Goal: Information Seeking & Learning: Learn about a topic

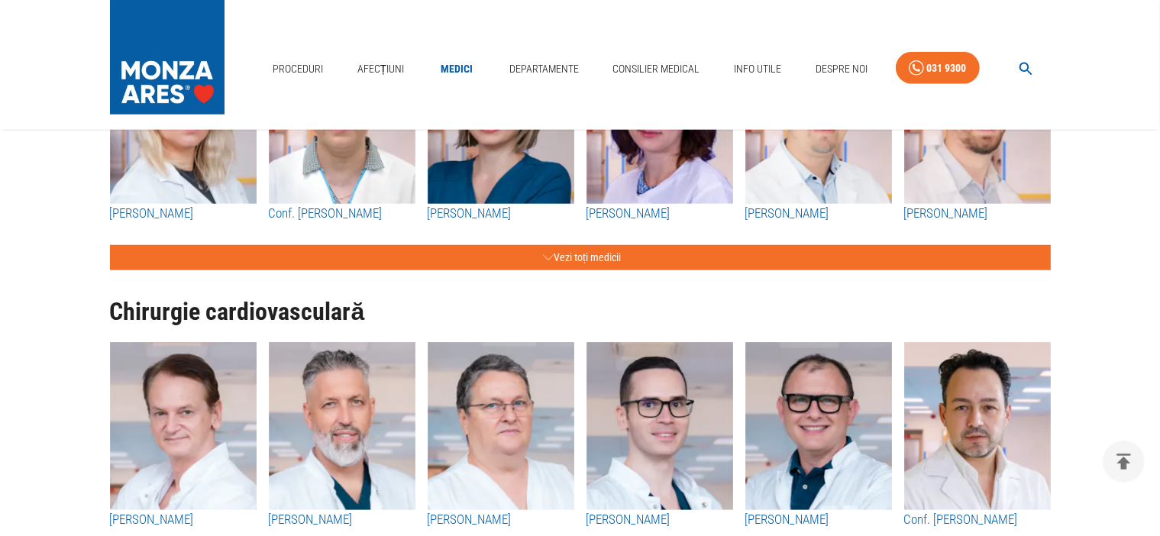
scroll to position [1604, 0]
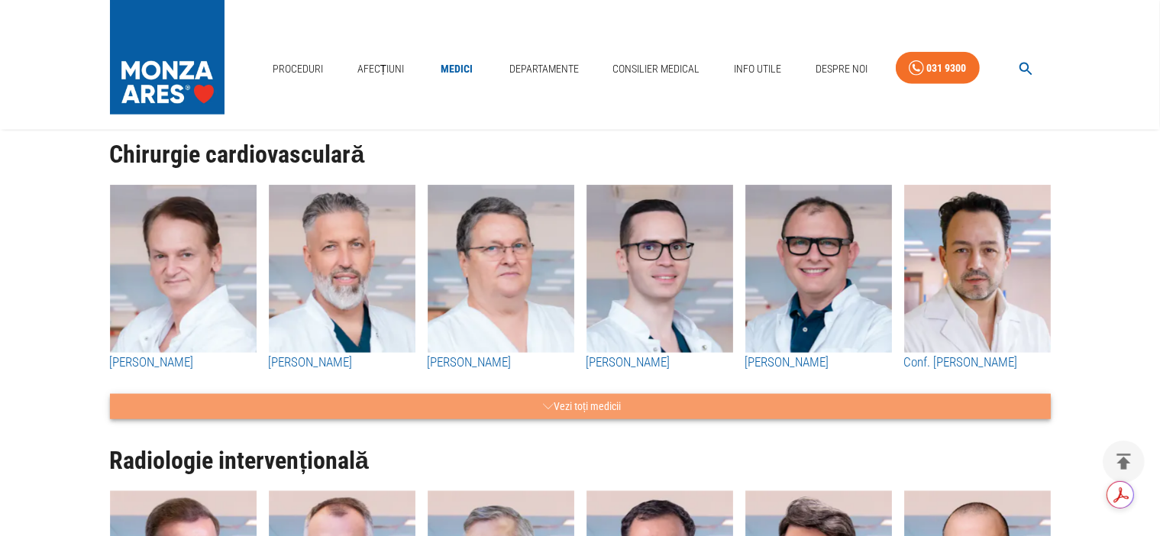
click at [597, 406] on button "Vezi toți medicii" at bounding box center [580, 406] width 941 height 25
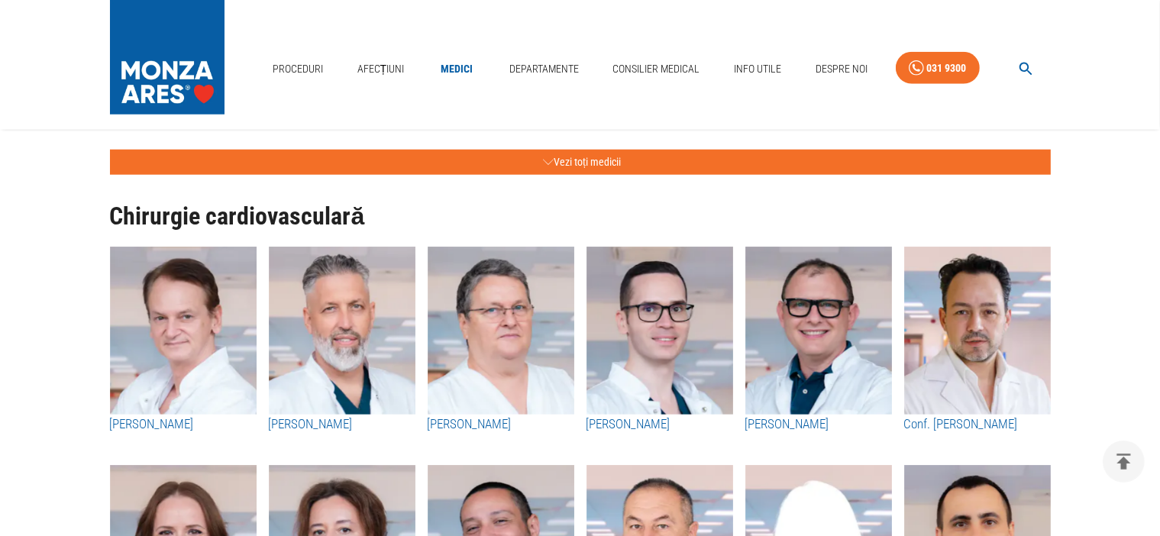
scroll to position [1527, 0]
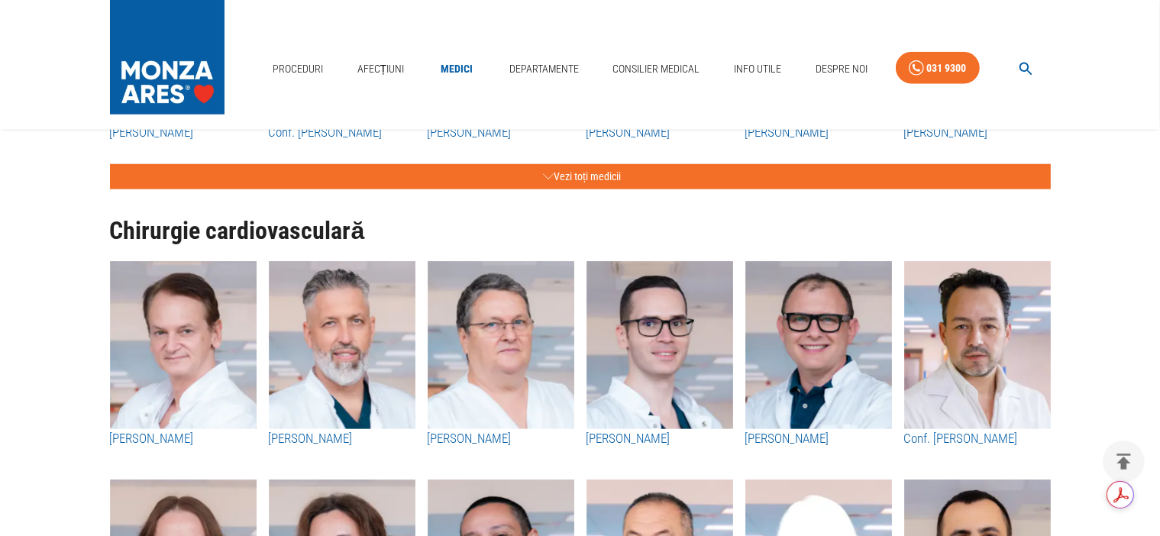
click at [186, 418] on img "button" at bounding box center [183, 345] width 147 height 168
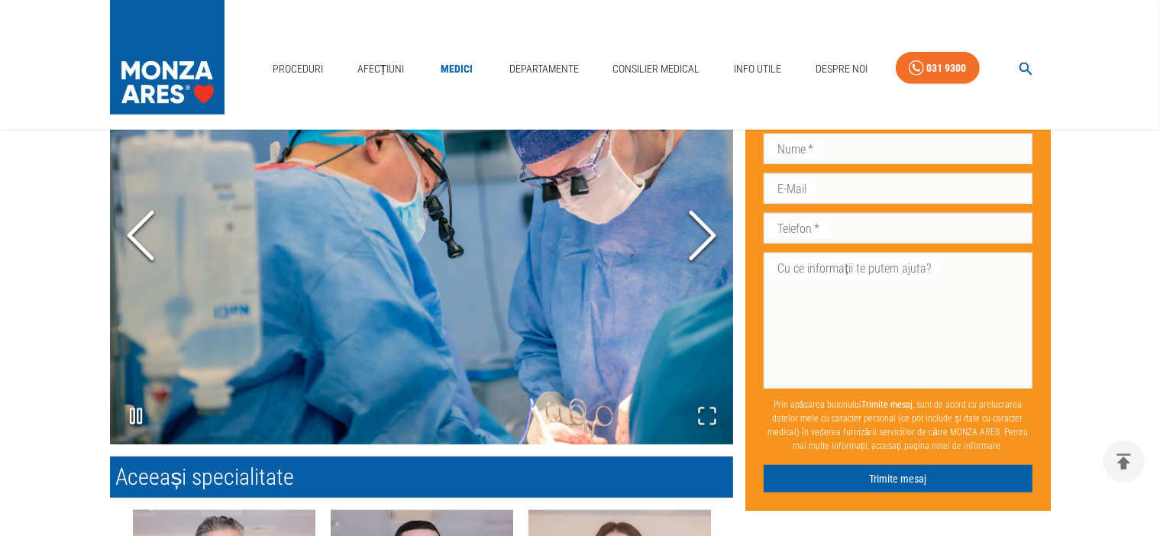
scroll to position [1238, 0]
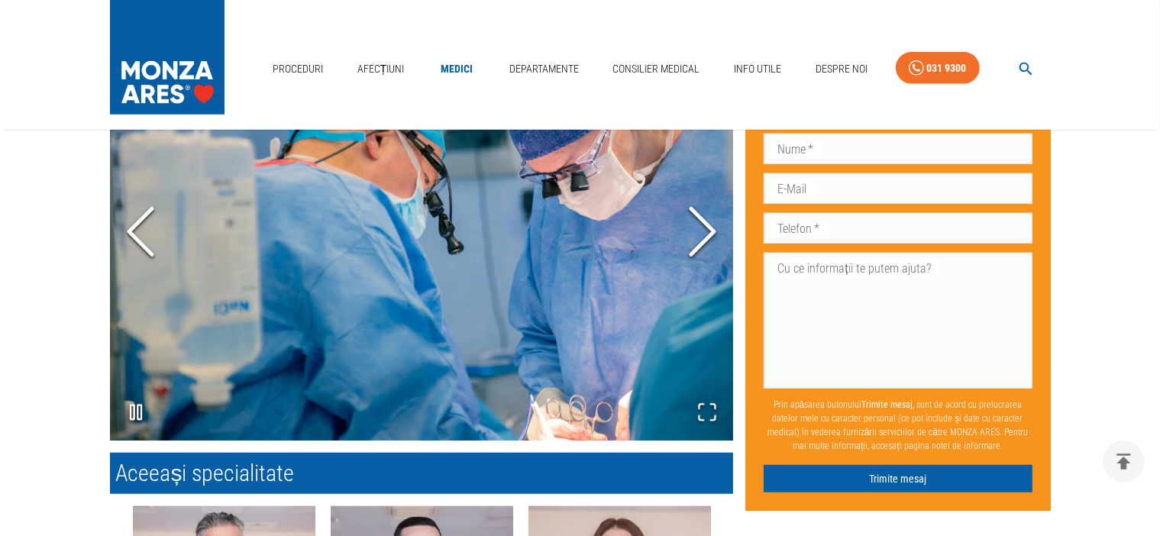
click at [696, 240] on icon "Next Slide" at bounding box center [703, 232] width 46 height 92
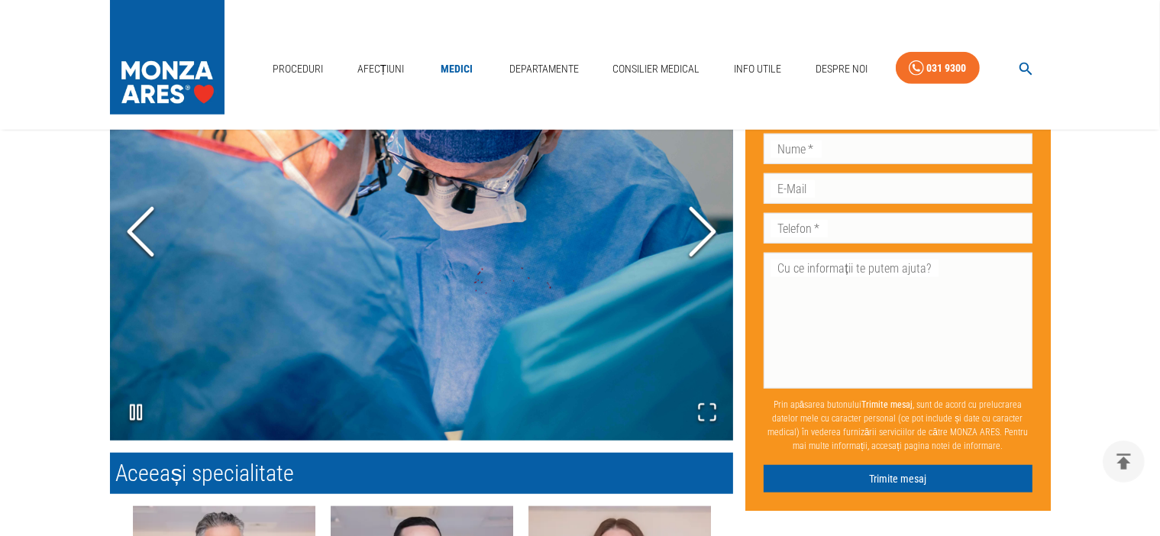
click at [696, 240] on icon "Next Slide" at bounding box center [703, 232] width 46 height 92
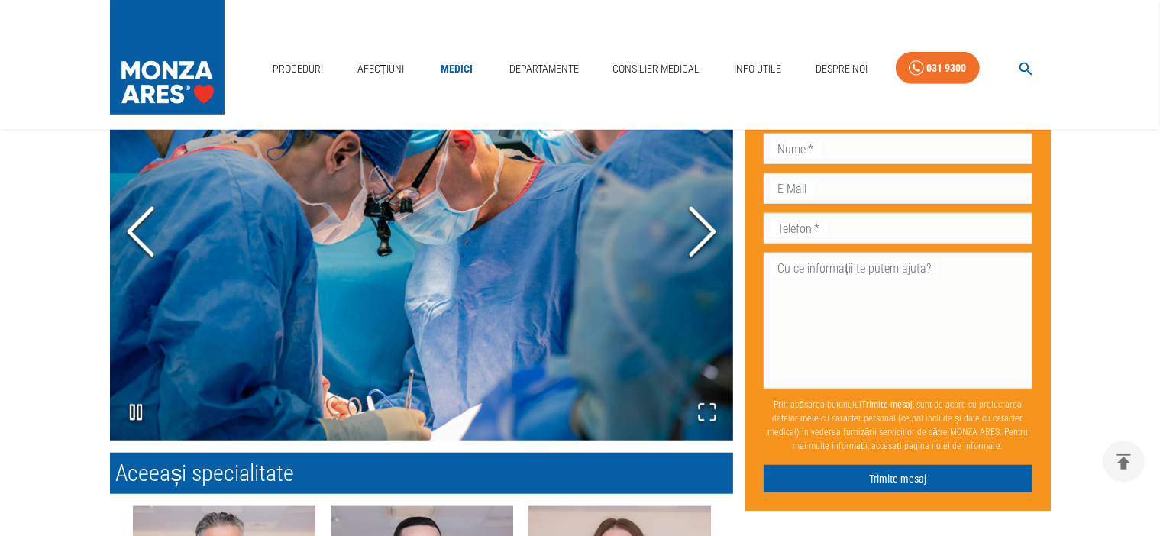
click at [696, 240] on icon "Next Slide" at bounding box center [703, 232] width 46 height 92
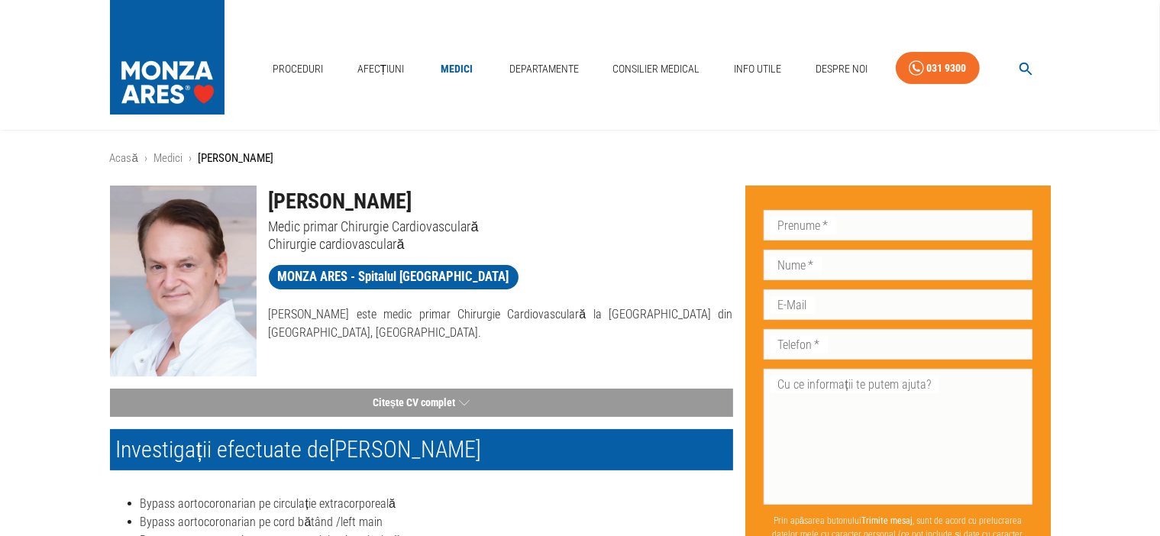
scroll to position [0, 0]
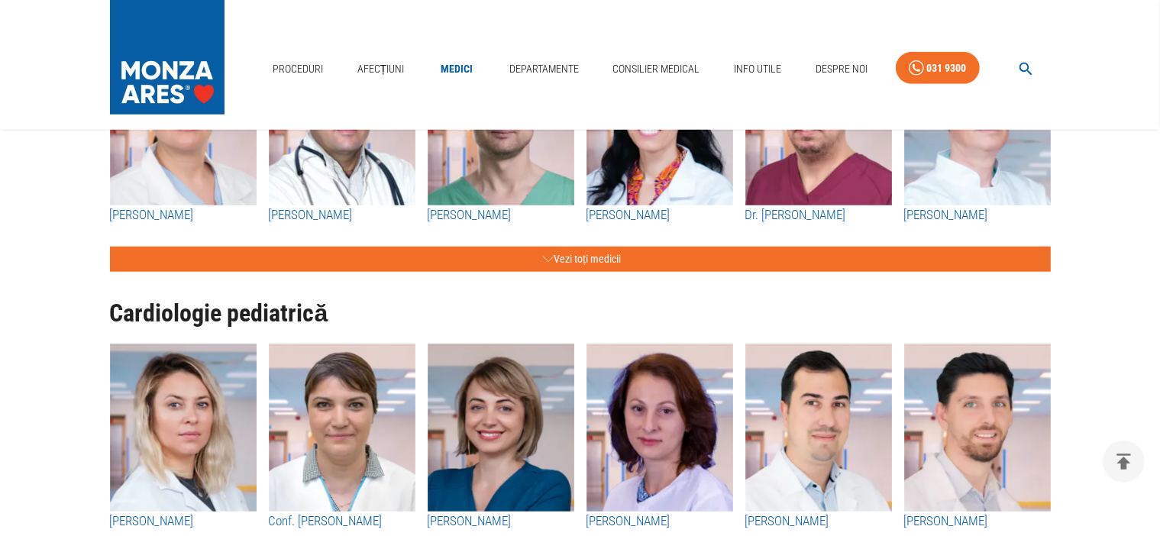
scroll to position [1145, 0]
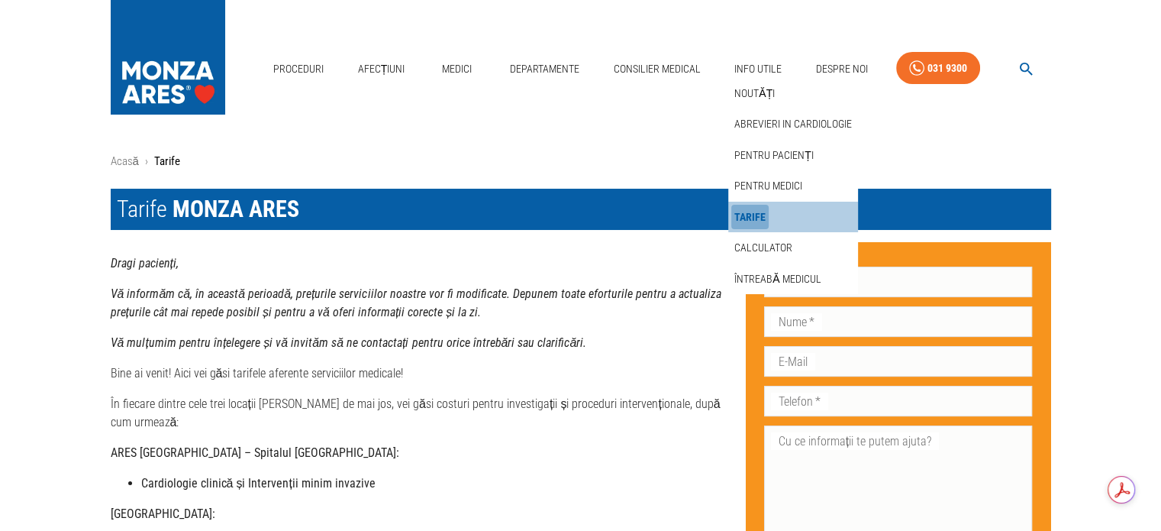
click at [750, 213] on link "Tarife" at bounding box center [750, 217] width 37 height 25
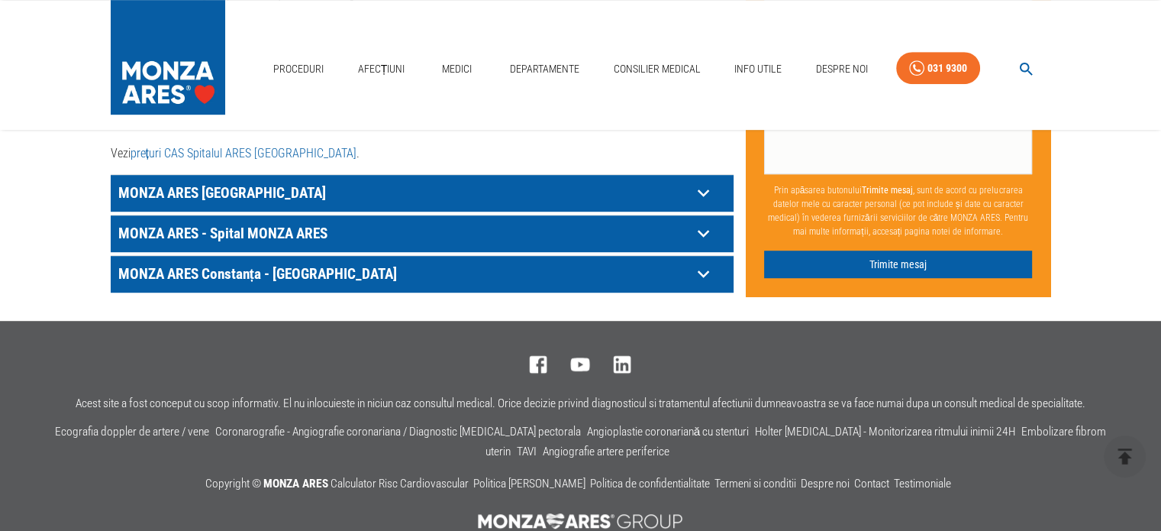
scroll to position [764, 0]
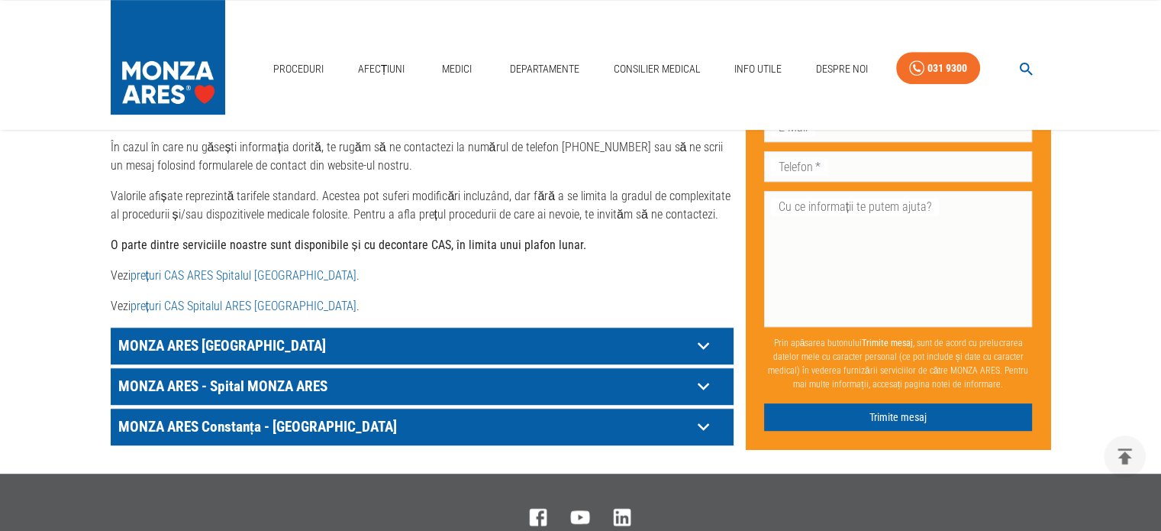
click at [204, 268] on link "prețuri CAS ARES Spitalul Monza" at bounding box center [244, 275] width 226 height 15
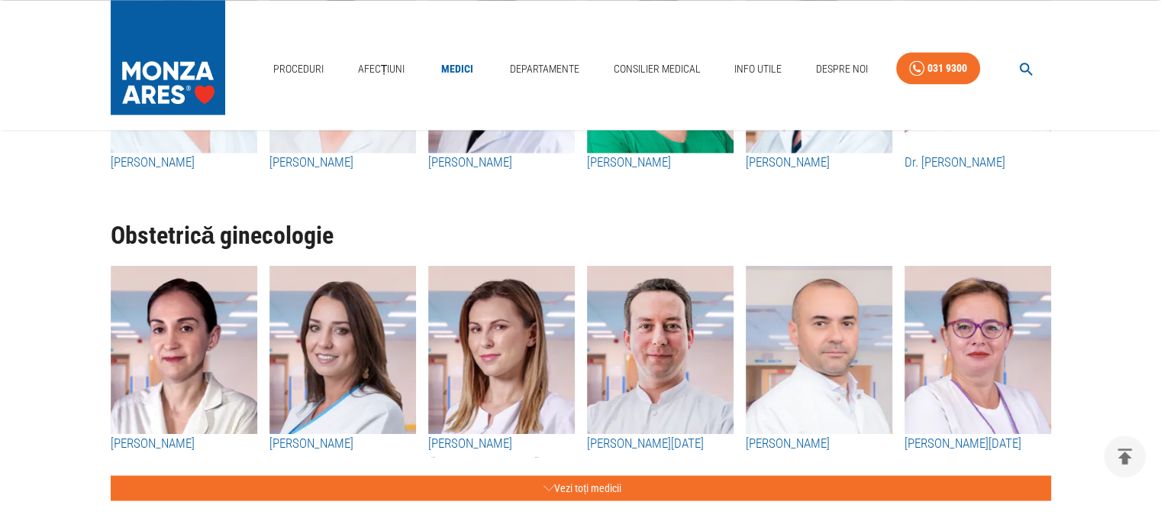
scroll to position [2443, 0]
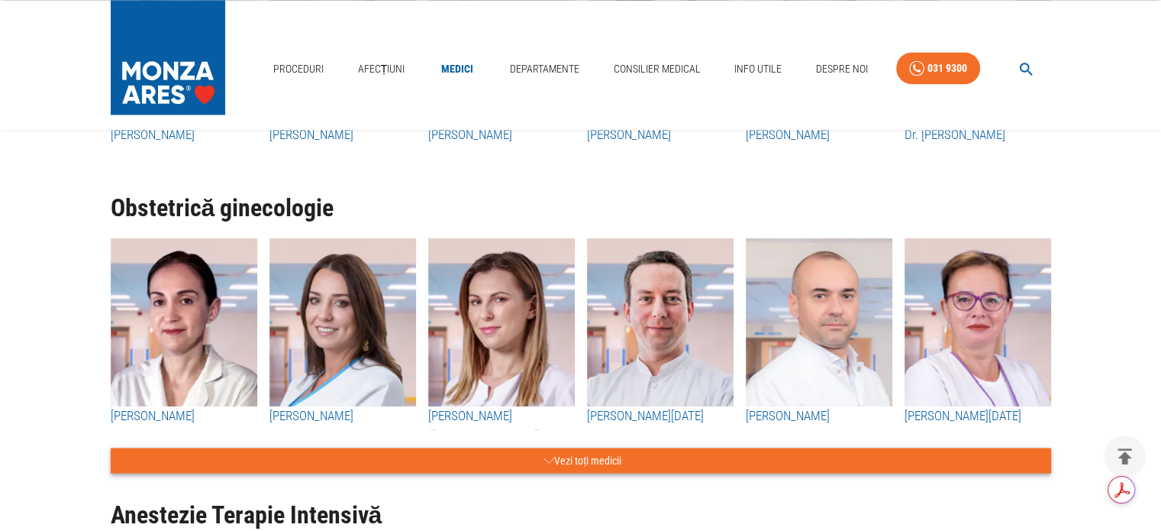
click at [625, 463] on button "Vezi toți medicii" at bounding box center [581, 459] width 941 height 25
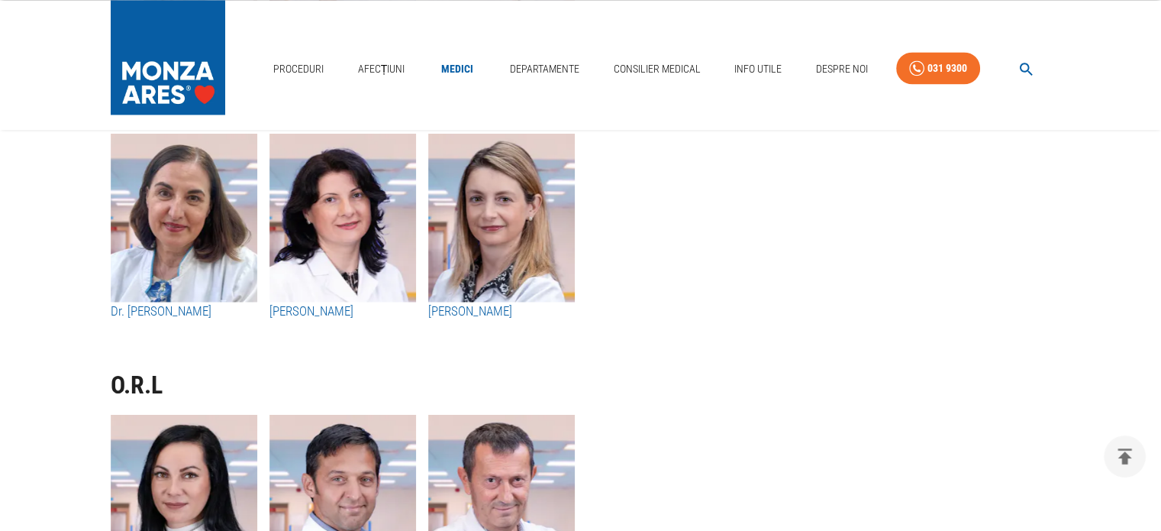
scroll to position [8009, 0]
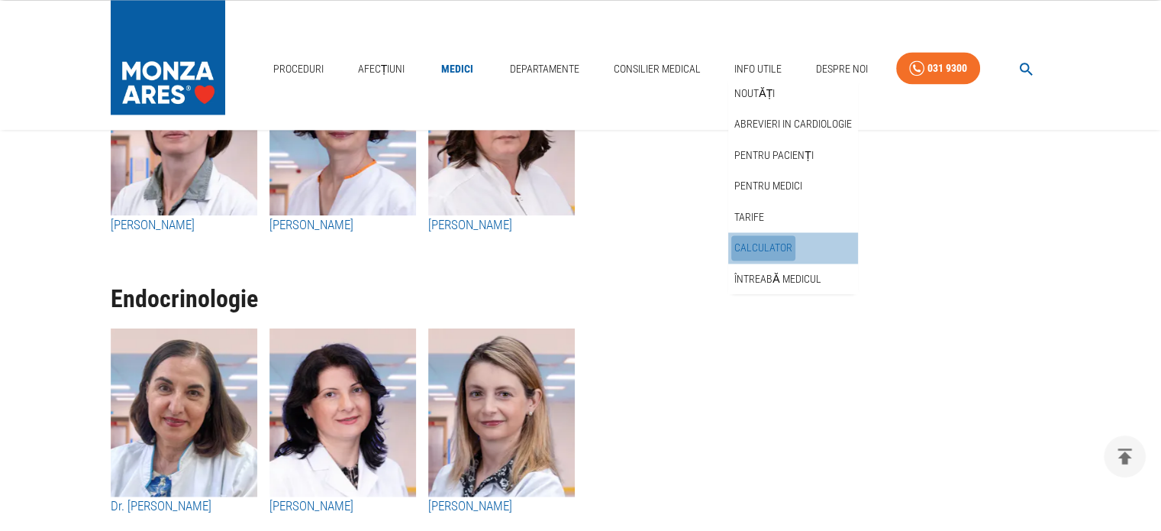
click at [776, 246] on link "Calculator" at bounding box center [764, 247] width 64 height 25
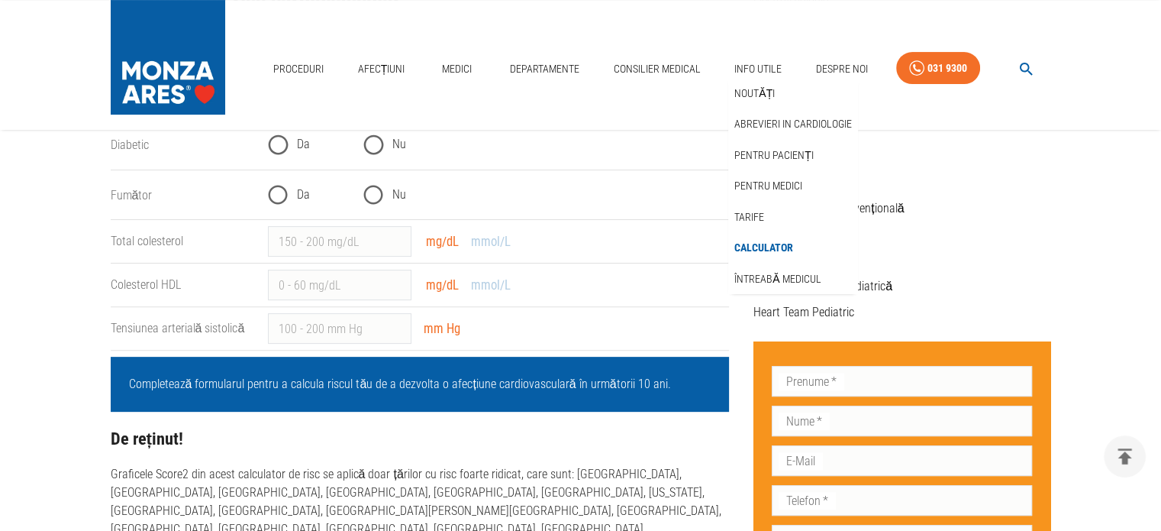
scroll to position [305, 0]
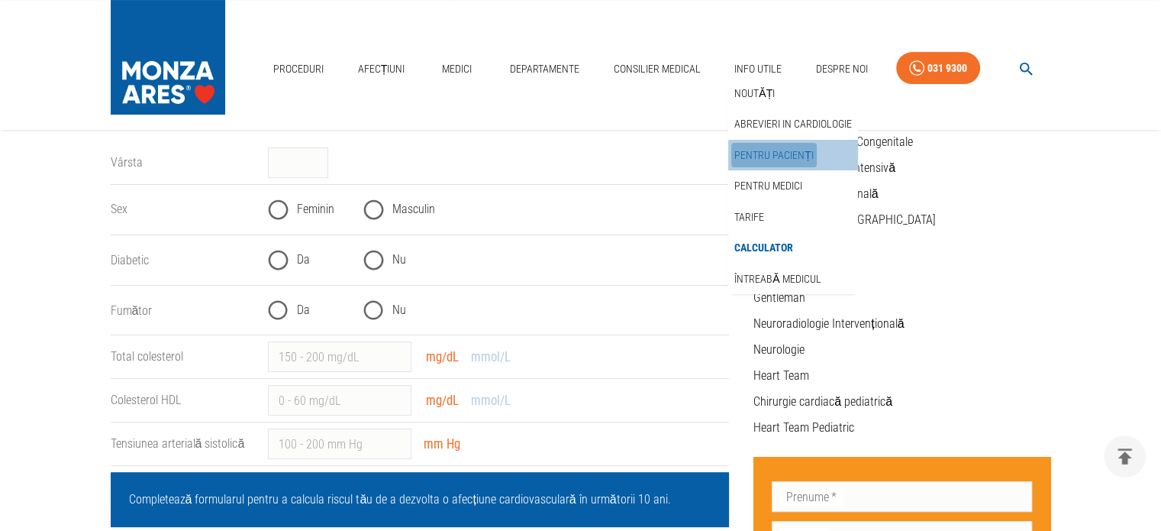
click at [773, 155] on link "Pentru pacienți" at bounding box center [775, 155] width 86 height 25
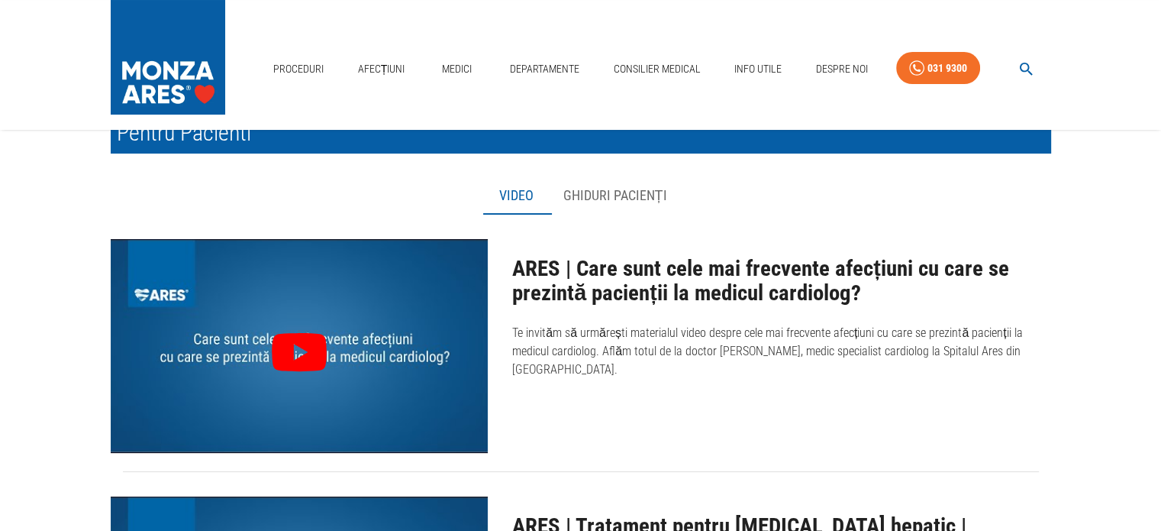
scroll to position [76, 0]
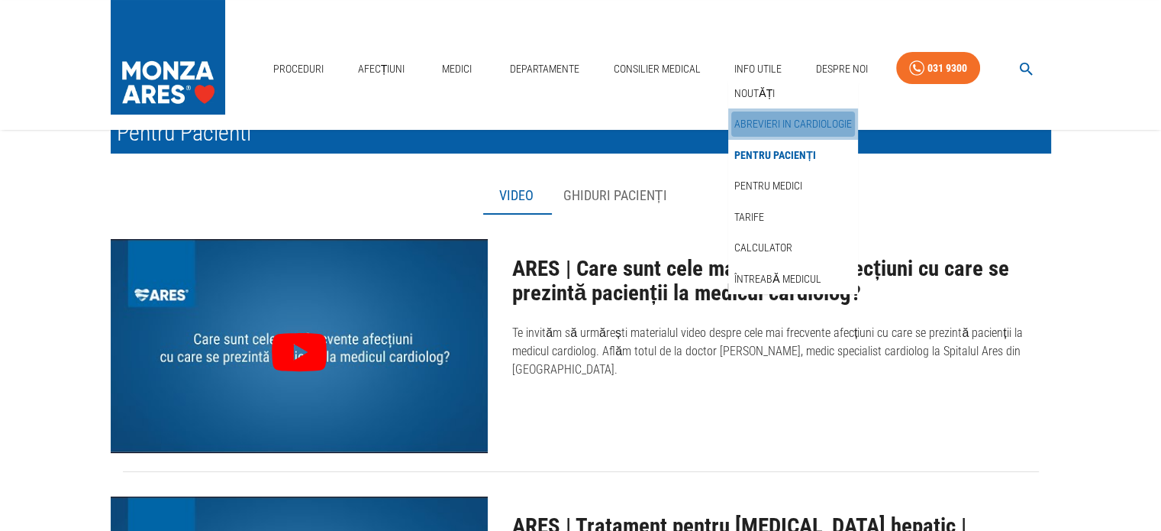
click at [770, 121] on link "Abrevieri in cardiologie" at bounding box center [794, 123] width 124 height 25
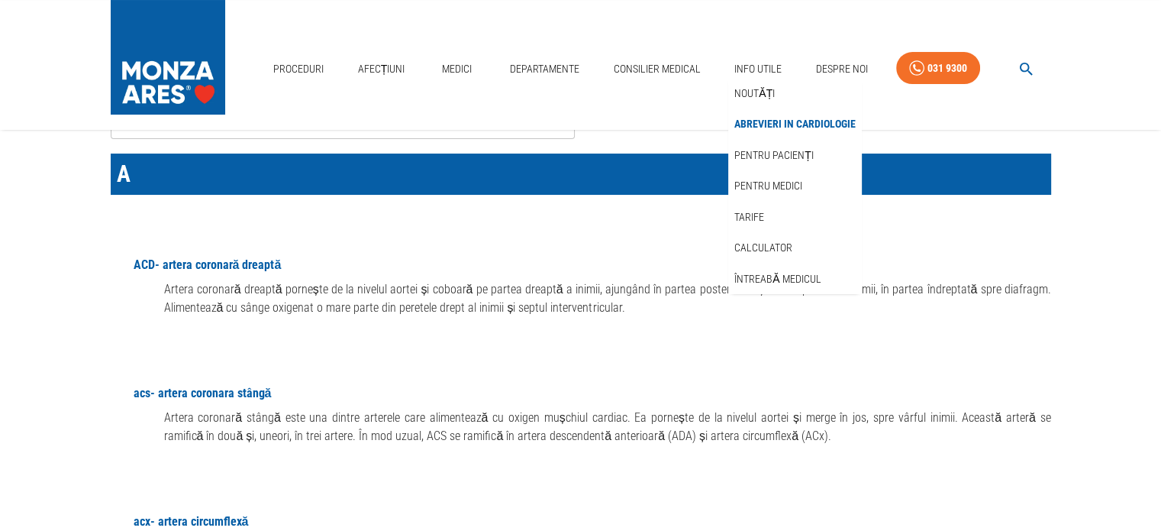
scroll to position [153, 0]
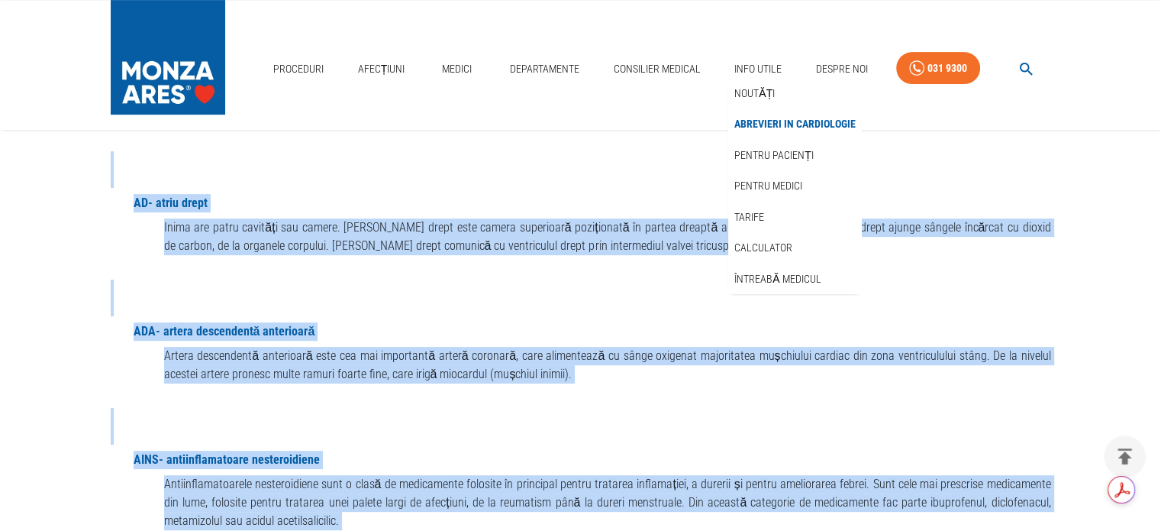
scroll to position [613, 0]
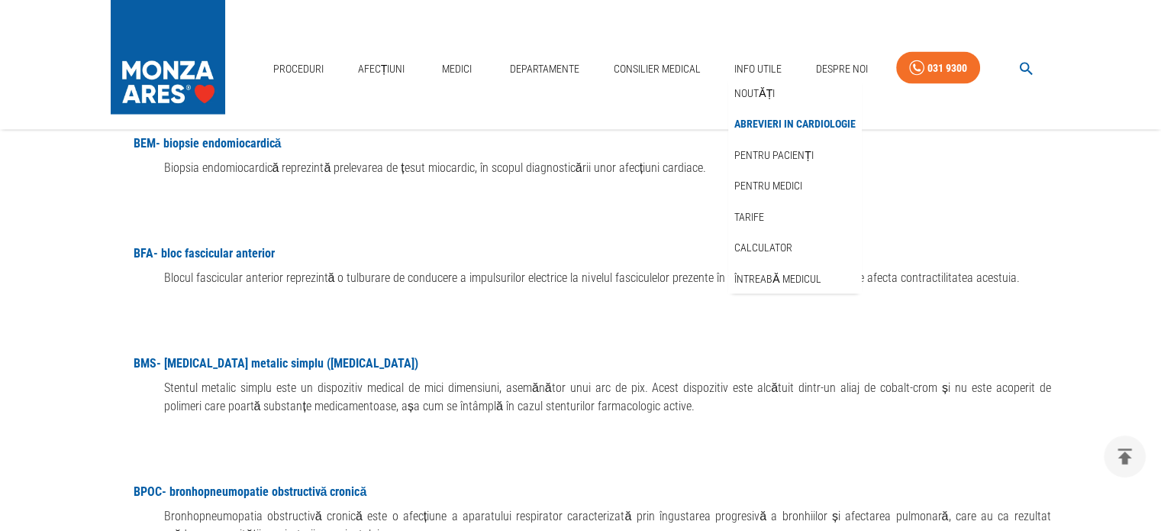
scroll to position [3286, 0]
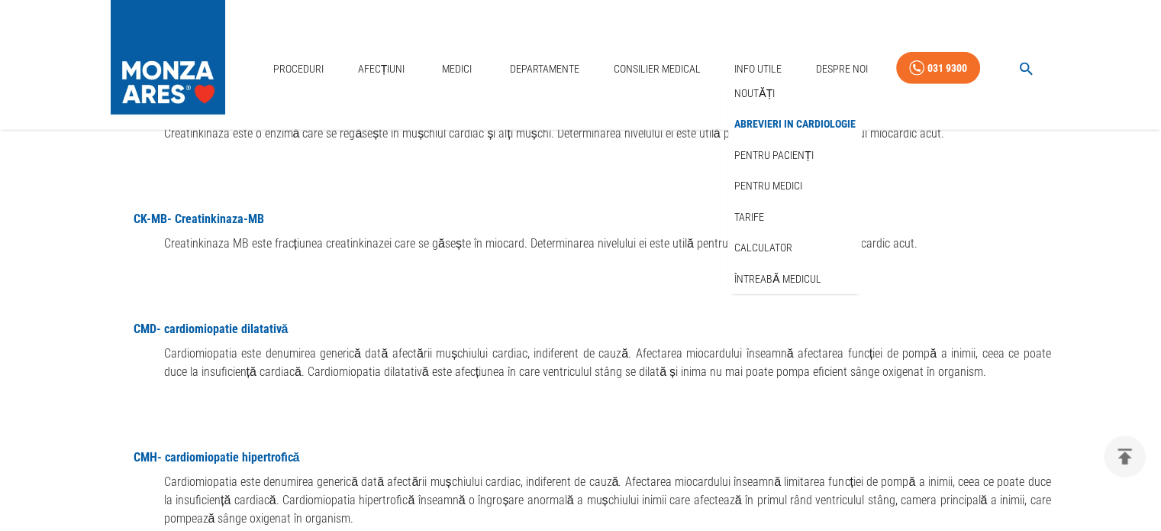
scroll to position [4202, 0]
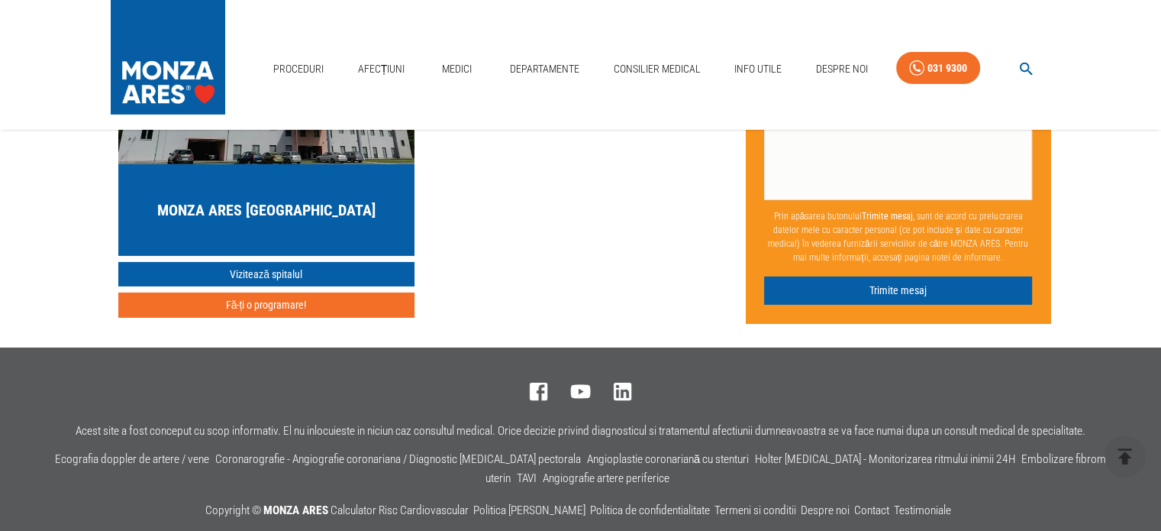
scroll to position [5040, 0]
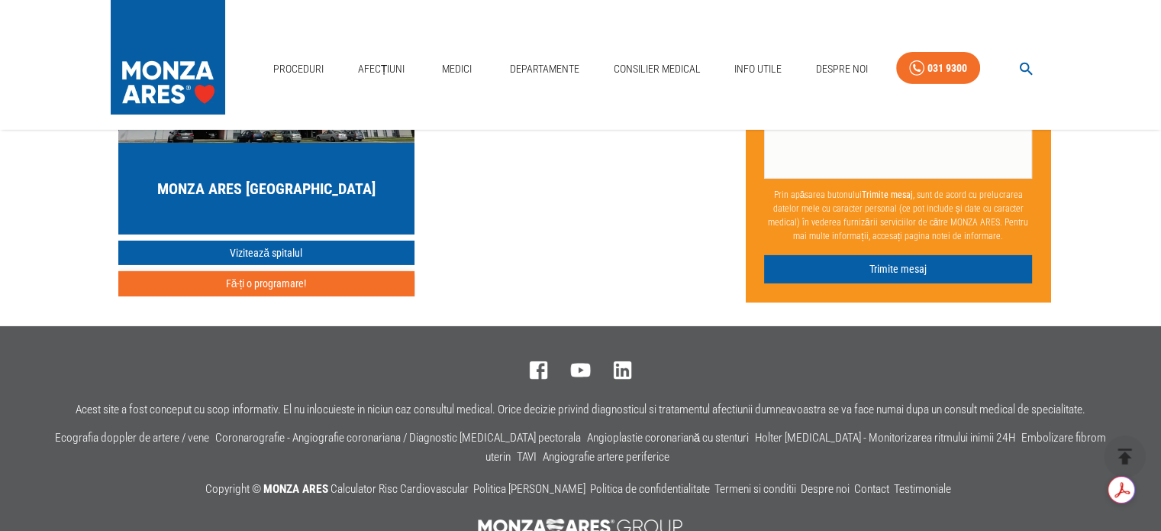
drag, startPoint x: 309, startPoint y: 357, endPoint x: 286, endPoint y: 343, distance: 26.7
click at [309, 296] on button "Fă-ți o programare!" at bounding box center [266, 283] width 296 height 25
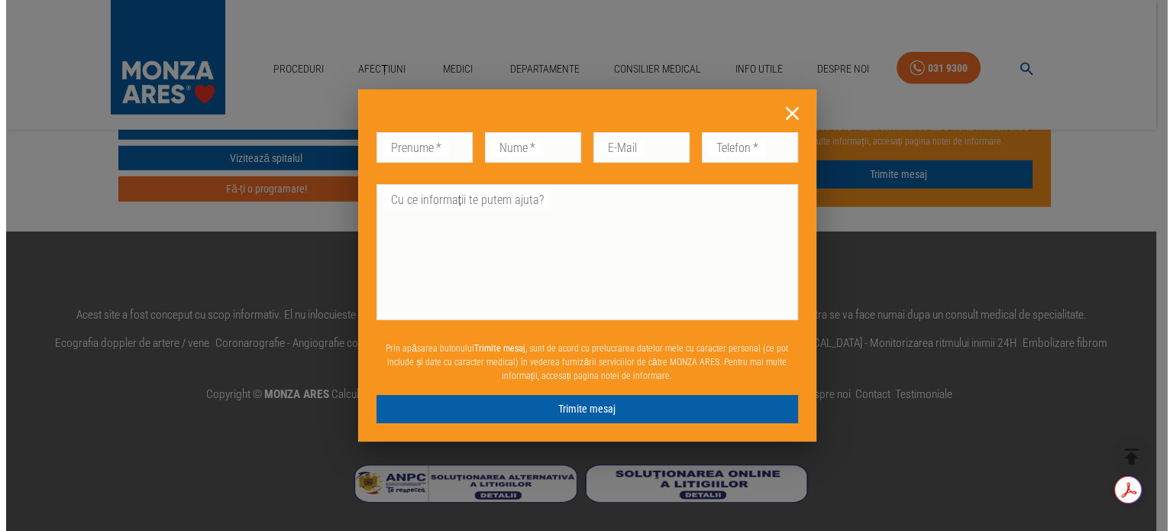
scroll to position [4246, 0]
